Goal: Navigation & Orientation: Find specific page/section

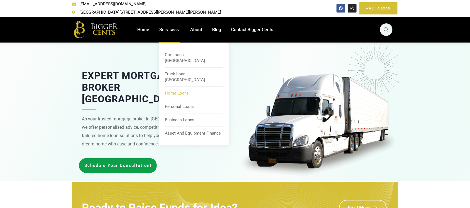
click at [176, 91] on span "Home Loans" at bounding box center [177, 93] width 24 height 5
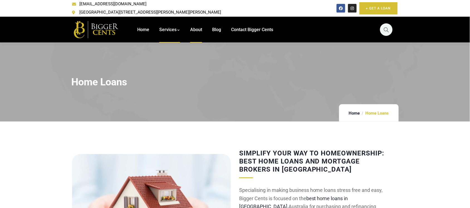
click at [197, 28] on link "About" at bounding box center [196, 30] width 12 height 26
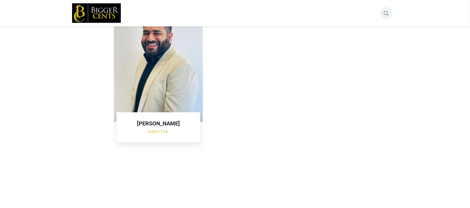
scroll to position [801, 0]
